Goal: Find specific page/section: Find specific page/section

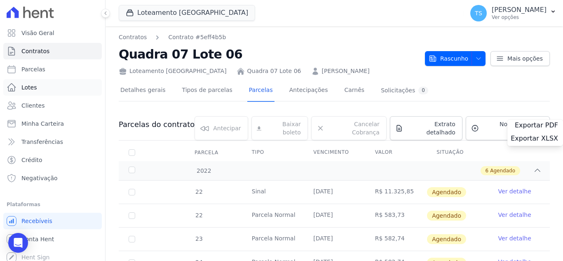
click at [35, 88] on link "Lotes" at bounding box center [52, 87] width 98 height 16
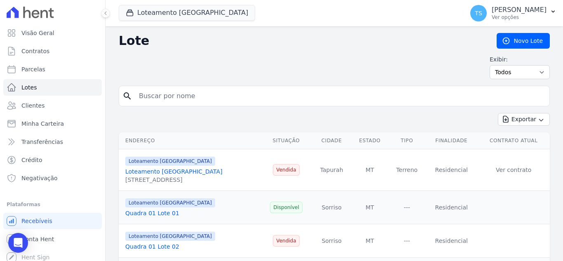
click at [220, 98] on input "search" at bounding box center [340, 96] width 412 height 16
type input "06"
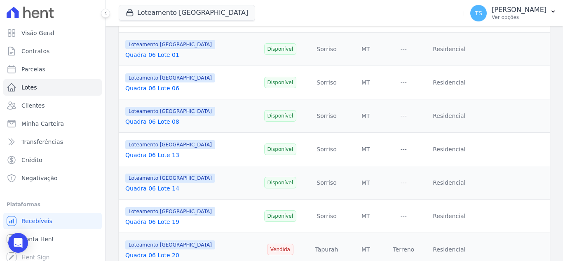
scroll to position [165, 0]
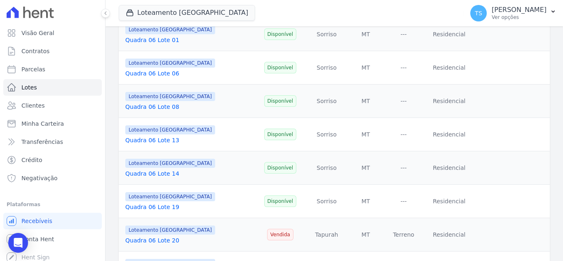
click at [161, 175] on link "Quadra 06 Lote 14" at bounding box center [152, 173] width 54 height 7
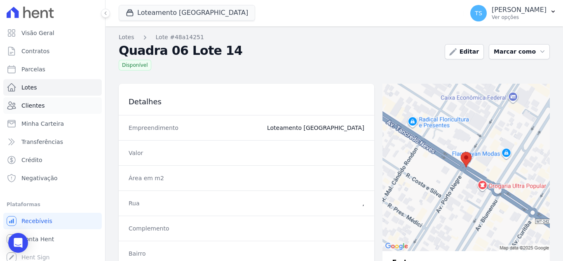
click at [33, 105] on span "Clientes" at bounding box center [32, 105] width 23 height 8
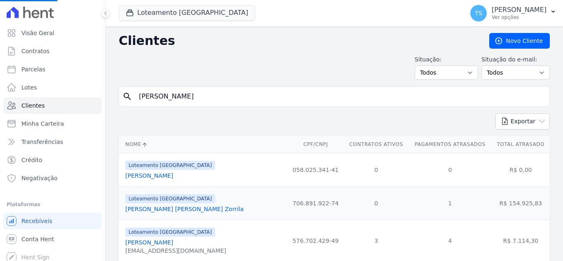
click at [204, 95] on input "alessandro trind" at bounding box center [340, 96] width 412 height 16
click at [164, 101] on input "search" at bounding box center [340, 96] width 412 height 16
click at [204, 95] on input "search" at bounding box center [340, 96] width 412 height 16
type input "adriano da silva"
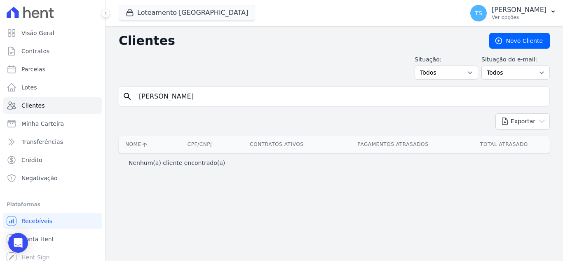
drag, startPoint x: 203, startPoint y: 94, endPoint x: 135, endPoint y: 104, distance: 69.2
click at [133, 104] on div "search adriano da silva" at bounding box center [334, 96] width 431 height 21
click at [140, 98] on input "adriano da silva" at bounding box center [340, 96] width 412 height 16
type input "Adriano da silva"
click at [54, 121] on span "Minha Carteira" at bounding box center [42, 123] width 42 height 8
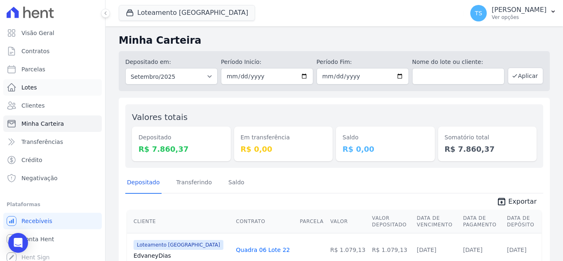
click at [34, 84] on span "Lotes" at bounding box center [29, 87] width 16 height 8
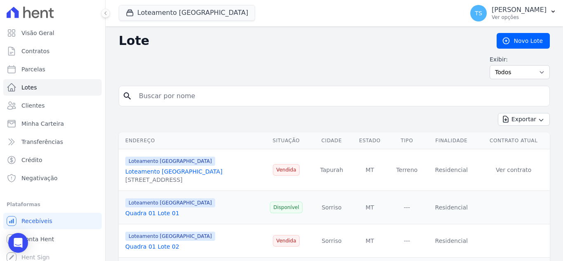
click at [185, 96] on input "search" at bounding box center [340, 96] width 412 height 16
type input "22"
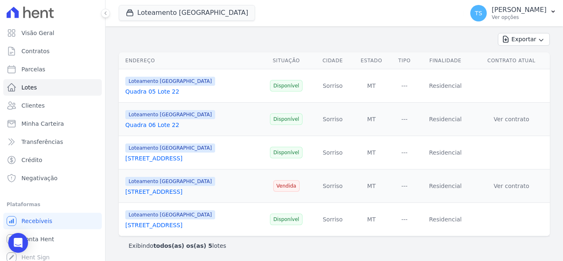
scroll to position [80, 0]
click at [43, 123] on span "Minha Carteira" at bounding box center [42, 123] width 42 height 8
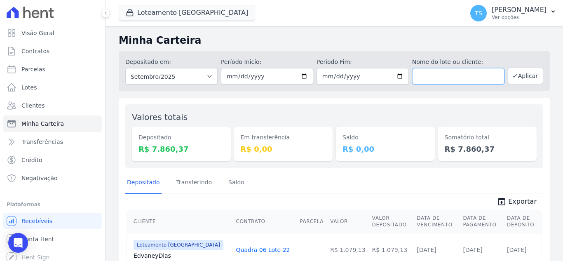
click at [452, 77] on input "text" at bounding box center [458, 76] width 92 height 16
type input "22"
click at [513, 77] on button "Aplicar" at bounding box center [525, 76] width 35 height 16
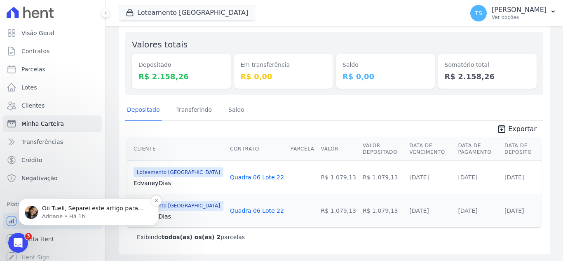
click at [95, 208] on p "Oii Tueli, Separei este artigo para você, sobre onde localizar o link do portal…" at bounding box center [95, 208] width 106 height 8
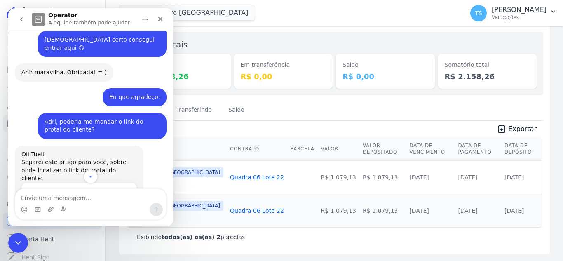
scroll to position [248, 0]
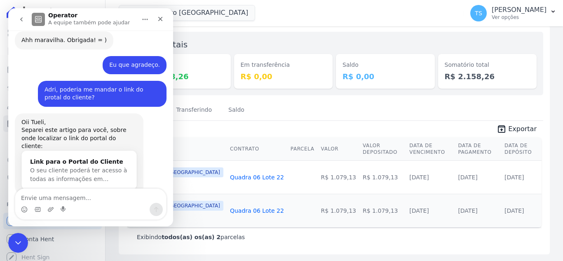
click at [71, 196] on textarea "Envie uma mensagem..." at bounding box center [90, 196] width 151 height 14
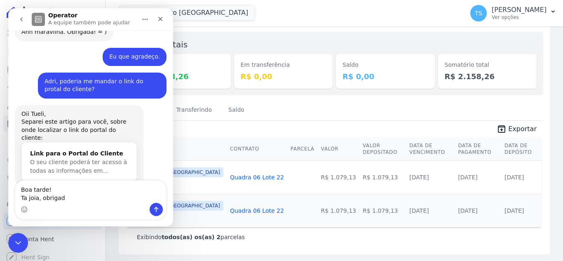
type textarea "Boa tarde! Ta joia, obrigada"
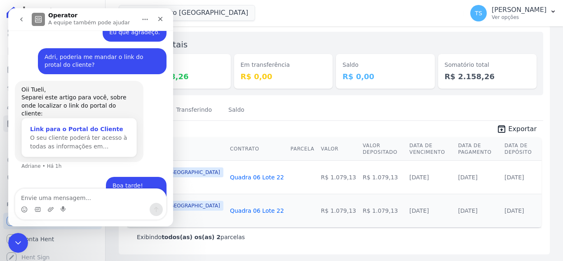
click at [69, 125] on div "Link para o Portal do Cliente" at bounding box center [79, 129] width 98 height 9
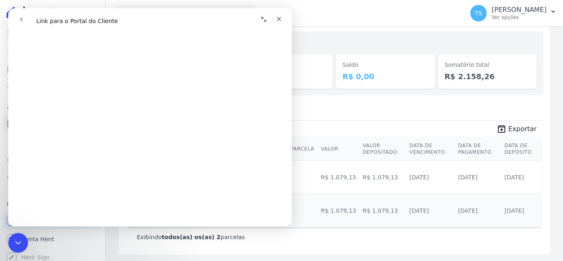
scroll to position [165, 0]
click at [553, 10] on icon "button" at bounding box center [553, 11] width 7 height 7
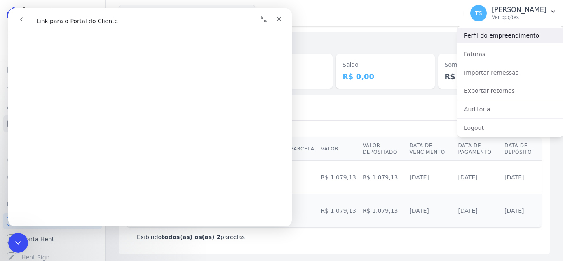
click at [511, 40] on link "Perfil do empreendimento" at bounding box center [509, 35] width 105 height 15
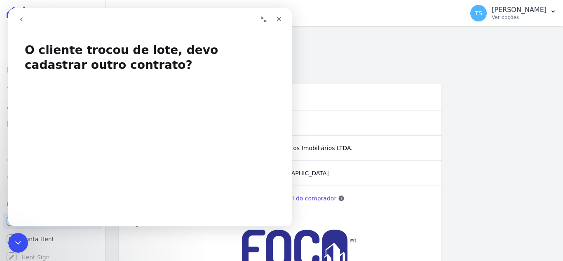
click at [21, 18] on icon "go back" at bounding box center [21, 19] width 7 height 7
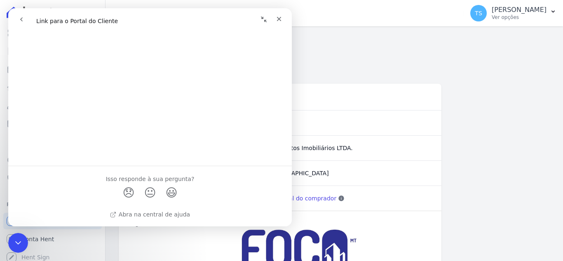
scroll to position [775, 0]
click at [471, 75] on form "Empreendimento Loteamento [GEOGRAPHIC_DATA]" at bounding box center [334, 65] width 431 height 28
click at [278, 17] on icon "Fechar" at bounding box center [279, 19] width 5 height 5
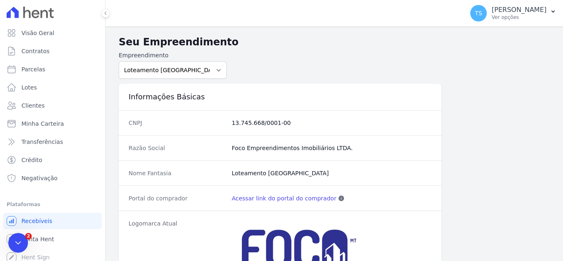
scroll to position [0, 0]
click at [259, 199] on link "Acessar link do portal do comprador" at bounding box center [284, 198] width 105 height 8
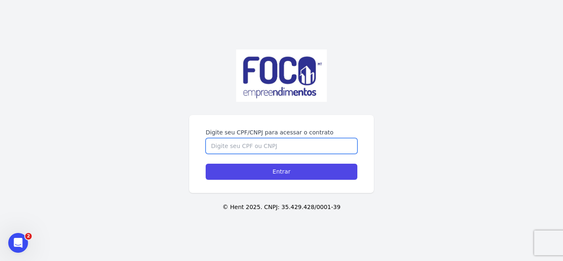
click at [248, 148] on input "Digite seu CPF/CNPJ para acessar o contrato" at bounding box center [282, 146] width 152 height 16
click at [237, 145] on input "Digite seu CPF/CNPJ para acessar o contrato" at bounding box center [282, 146] width 152 height 16
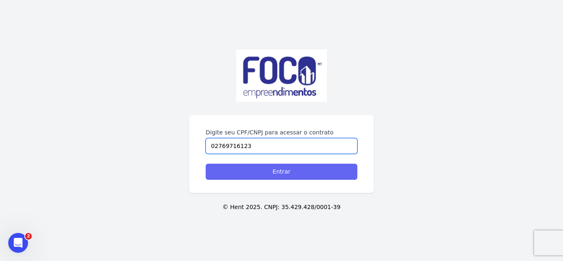
type input "02769716123"
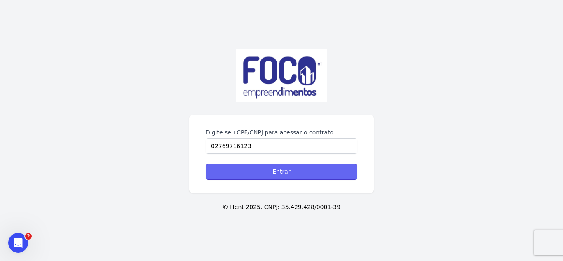
click at [284, 174] on input "Entrar" at bounding box center [282, 172] width 152 height 16
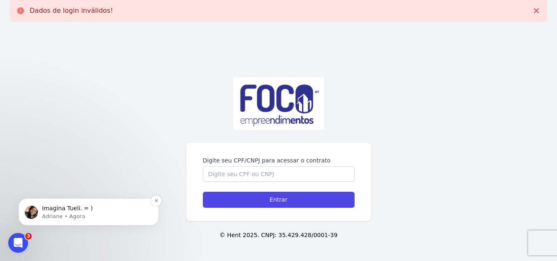
click at [96, 210] on p "Imagina Tueli. = )" at bounding box center [95, 208] width 106 height 8
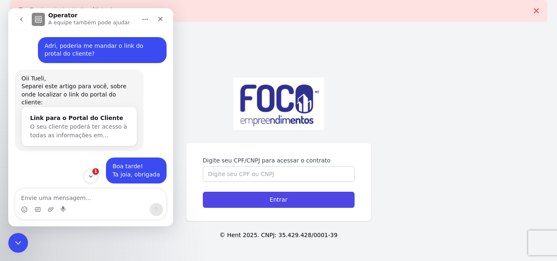
scroll to position [305, 0]
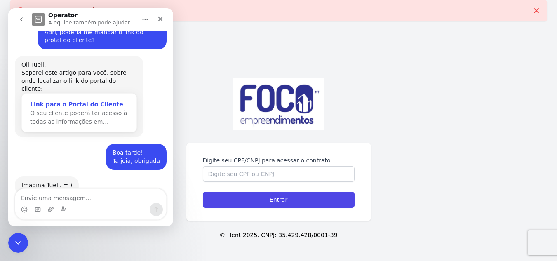
click at [73, 100] on div "Link para o Portal do Cliente" at bounding box center [79, 104] width 98 height 9
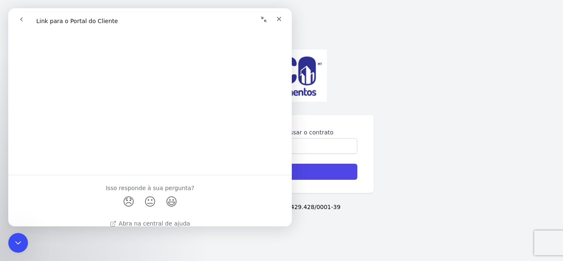
scroll to position [775, 0]
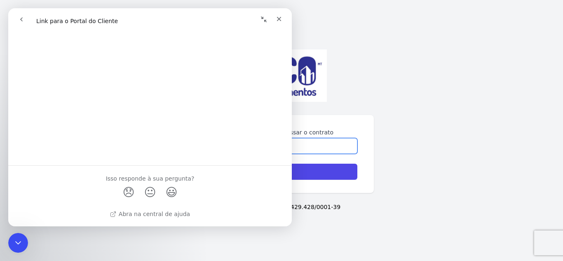
click at [328, 145] on input "Digite seu CPF/CNPJ para acessar o contrato" at bounding box center [282, 146] width 152 height 16
click at [267, 19] on button "Recolher janela" at bounding box center [264, 20] width 16 height 16
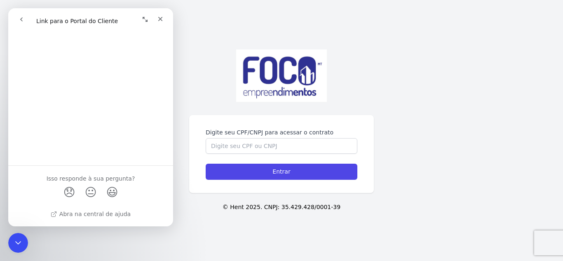
scroll to position [744, 0]
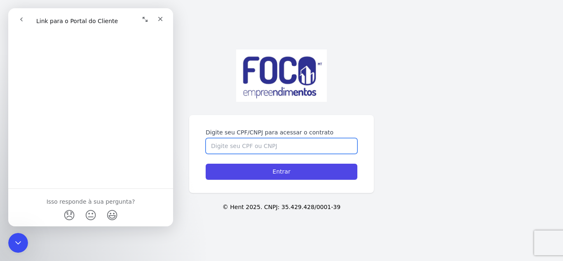
click at [267, 146] on input "Digite seu CPF/CNPJ para acessar o contrato" at bounding box center [282, 146] width 152 height 16
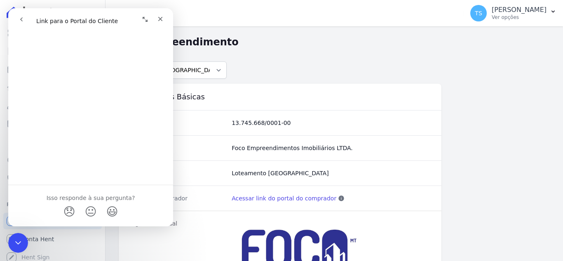
scroll to position [755, 0]
click at [262, 60] on form "Empreendimento Loteamento [GEOGRAPHIC_DATA]" at bounding box center [334, 65] width 431 height 28
click at [161, 21] on icon "Fechar" at bounding box center [160, 19] width 7 height 7
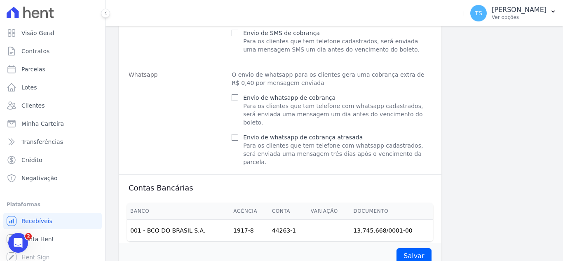
scroll to position [526, 0]
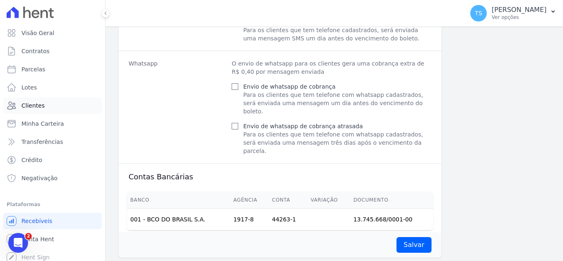
click at [37, 105] on span "Clientes" at bounding box center [32, 105] width 23 height 8
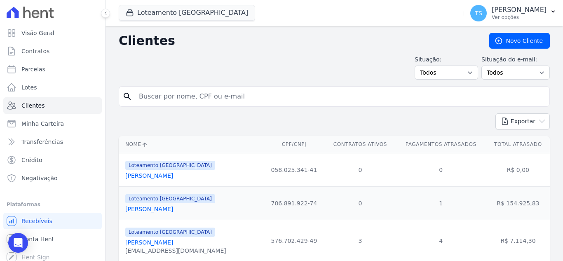
click at [172, 96] on input "search" at bounding box center [340, 96] width 412 height 16
paste input "Reginaldo Souza Pereira"
type input "Reginaldo Souza Pereira"
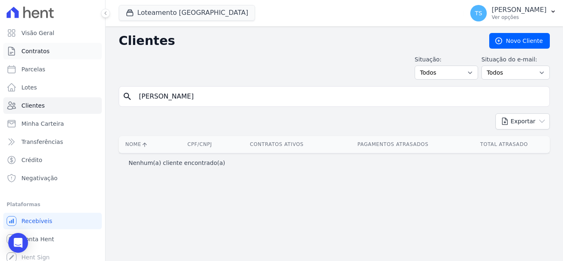
click at [56, 51] on link "Contratos" at bounding box center [52, 51] width 98 height 16
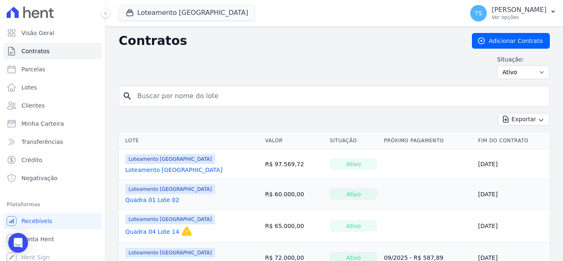
click at [157, 94] on input "search" at bounding box center [339, 96] width 414 height 16
paste input "Reginaldo Souza Pereira"
type input "Reginaldo Souza Pereira"
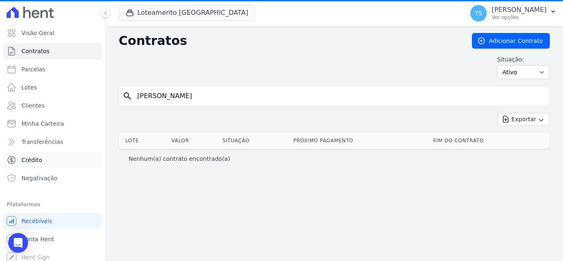
click at [53, 160] on link "Crédito" at bounding box center [52, 160] width 98 height 16
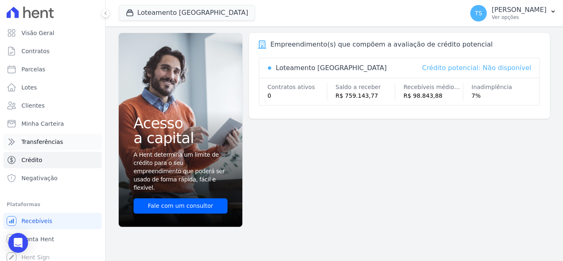
click at [59, 143] on link "Transferências" at bounding box center [52, 141] width 98 height 16
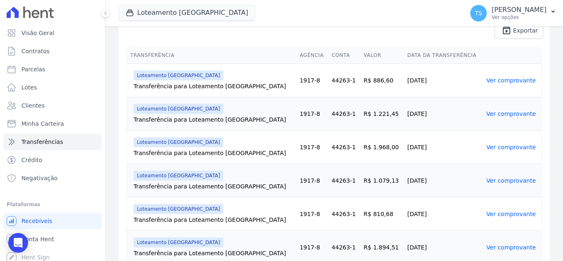
scroll to position [182, 0]
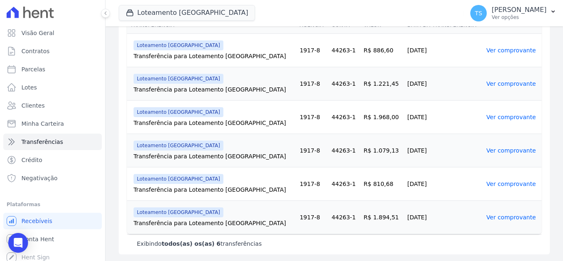
click at [505, 220] on link "Ver comprovante" at bounding box center [510, 217] width 49 height 7
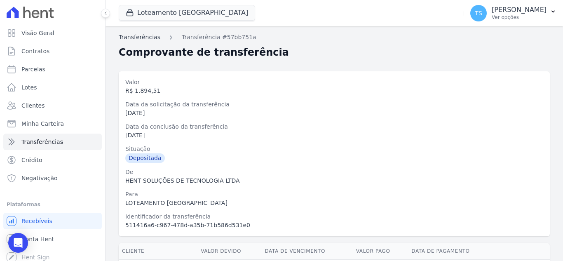
click at [138, 36] on link "Transferências" at bounding box center [140, 37] width 42 height 9
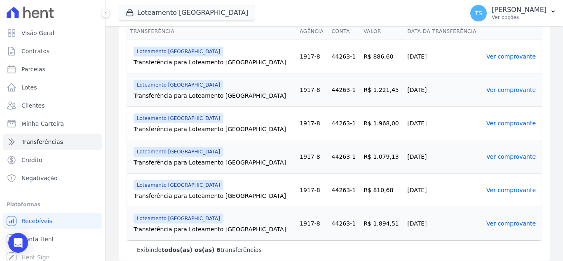
scroll to position [182, 0]
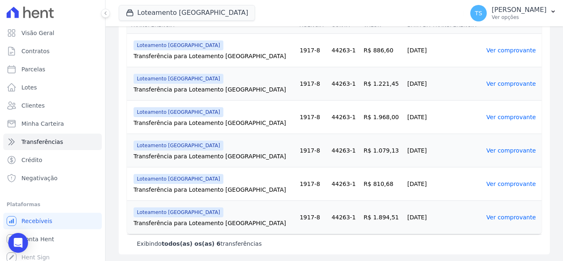
click at [500, 183] on link "Ver comprovante" at bounding box center [510, 183] width 49 height 7
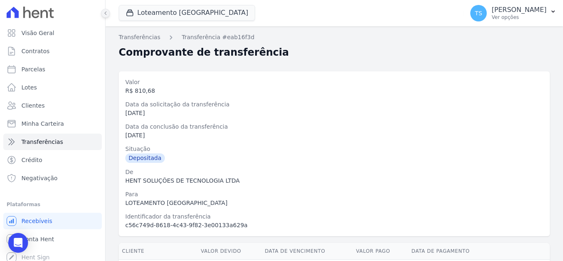
click at [108, 14] on button at bounding box center [105, 13] width 9 height 9
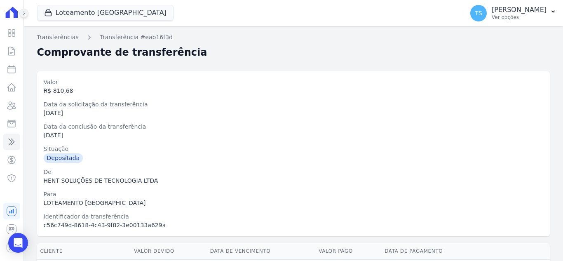
click at [25, 16] on button at bounding box center [23, 13] width 9 height 9
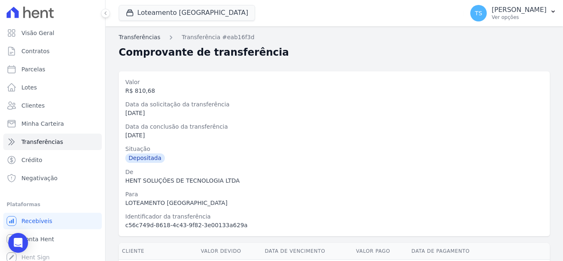
click at [136, 35] on link "Transferências" at bounding box center [140, 37] width 42 height 9
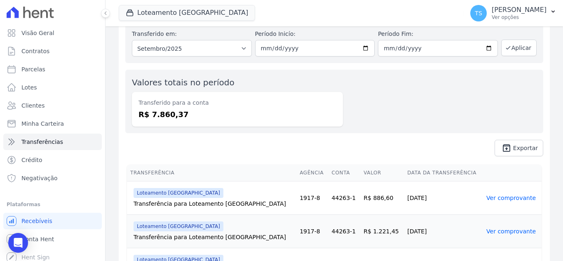
scroll to position [82, 0]
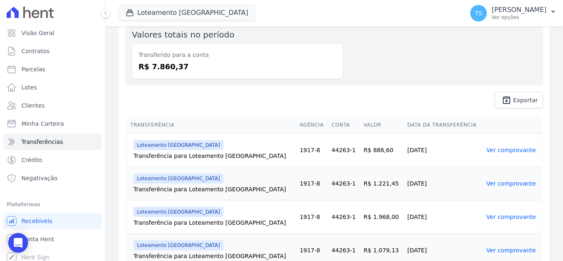
click at [489, 149] on link "Ver comprovante" at bounding box center [510, 150] width 49 height 7
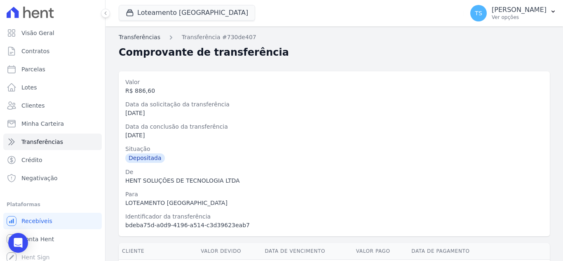
click at [142, 38] on link "Transferências" at bounding box center [140, 37] width 42 height 9
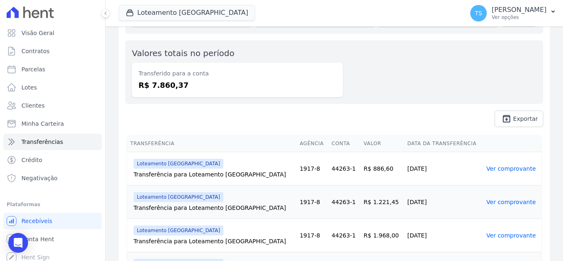
scroll to position [82, 0]
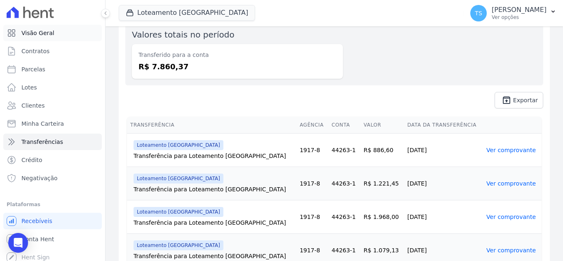
click at [50, 35] on span "Visão Geral" at bounding box center [37, 33] width 33 height 8
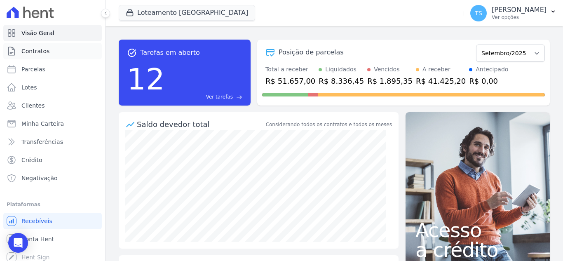
click at [51, 55] on link "Contratos" at bounding box center [52, 51] width 98 height 16
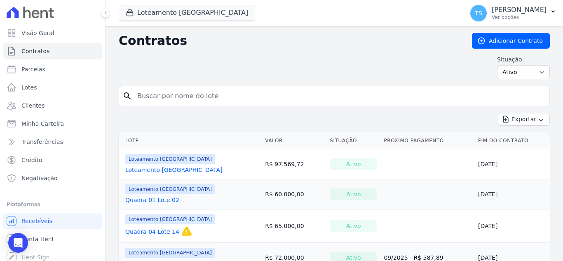
click at [238, 102] on input "search" at bounding box center [339, 96] width 414 height 16
paste input "Reginaldo Souza Pereira"
type input "Reginaldo Souza Pereira"
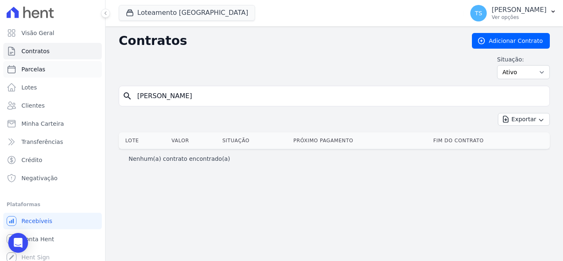
click at [39, 68] on span "Parcelas" at bounding box center [33, 69] width 24 height 8
select select
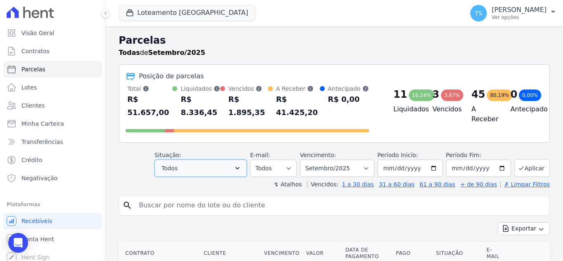
click at [212, 159] on button "Todos" at bounding box center [200, 167] width 92 height 17
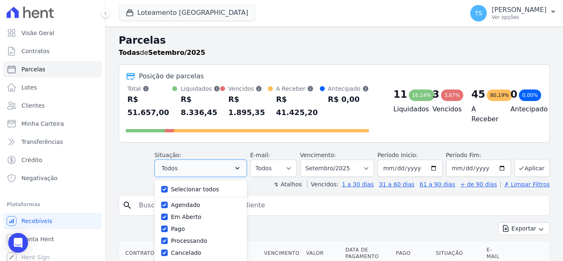
click at [212, 159] on button "Todos" at bounding box center [200, 167] width 92 height 17
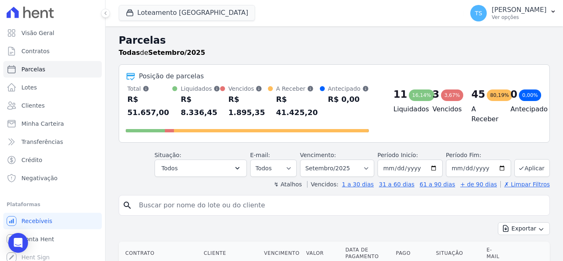
click at [196, 199] on input "search" at bounding box center [340, 205] width 412 height 16
paste input "Reginaldo Souza Pereira"
type input "Reginaldo Souza Pereira"
select select
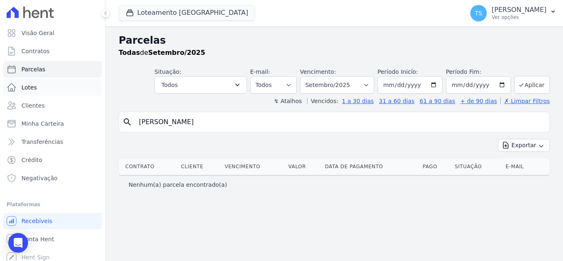
click at [47, 87] on link "Lotes" at bounding box center [52, 87] width 98 height 16
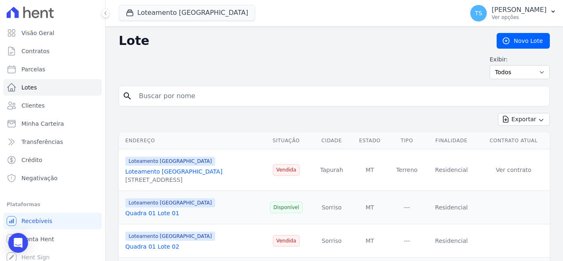
click at [208, 98] on input "search" at bounding box center [340, 96] width 412 height 16
paste input "Reginaldo Souza Pereira"
type input "Reginaldo Souza Pereira"
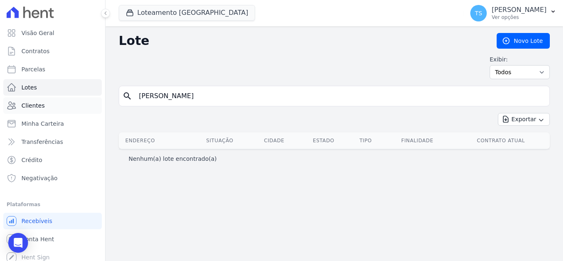
click at [42, 108] on span "Clientes" at bounding box center [32, 105] width 23 height 8
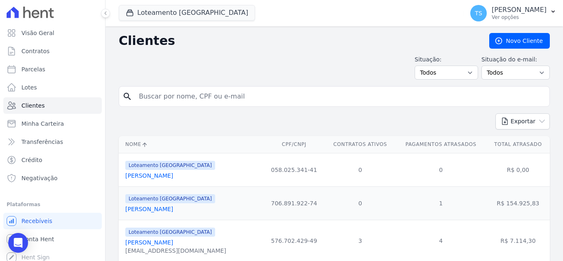
click at [213, 96] on input "search" at bounding box center [340, 96] width 412 height 16
paste input "Reginaldo Souza Pereira"
type input "Reginaldo Souza Pereira"
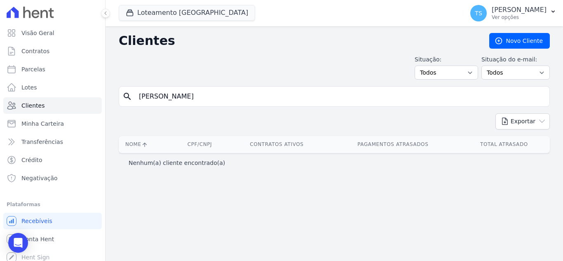
drag, startPoint x: 227, startPoint y: 95, endPoint x: 137, endPoint y: 96, distance: 90.2
click at [137, 96] on input "Reginaldo Souza Pereira" at bounding box center [340, 96] width 412 height 16
type input "luzia"
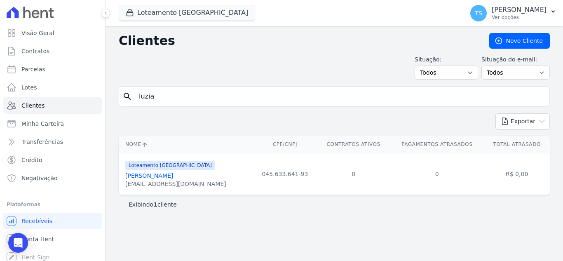
click at [173, 177] on link "Luzia Aparecida De Oliveira Dalla Costa" at bounding box center [149, 175] width 48 height 7
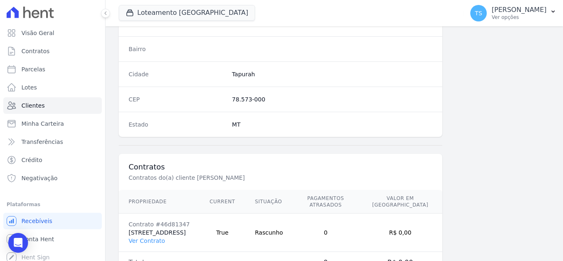
scroll to position [510, 0]
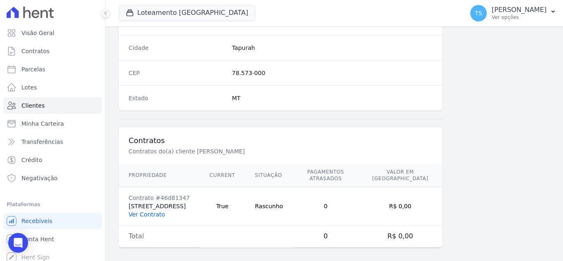
click at [144, 211] on link "Ver Contrato" at bounding box center [147, 214] width 36 height 7
